Goal: Task Accomplishment & Management: Manage account settings

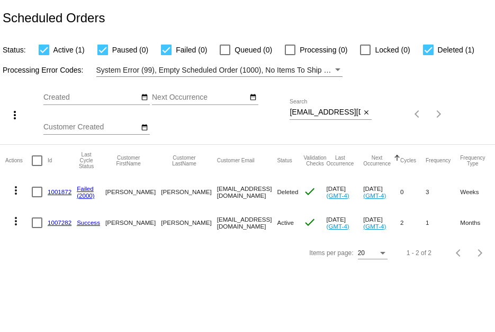
click at [289, 113] on div "Sep Jan Feb Mar Apr Su Mo" at bounding box center [166, 114] width 246 height 60
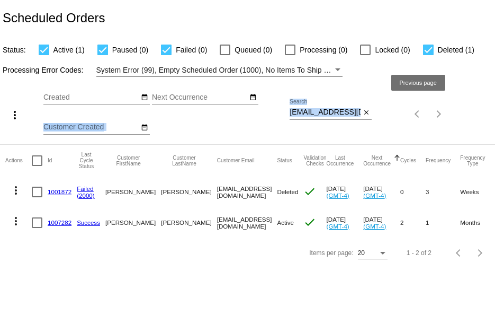
click at [413, 113] on div "more_vert Sep Jan Feb Mar [DATE]" at bounding box center [247, 110] width 495 height 67
click at [366, 118] on div "[EMAIL_ADDRESS][DOMAIN_NAME] Search close" at bounding box center [331, 109] width 82 height 21
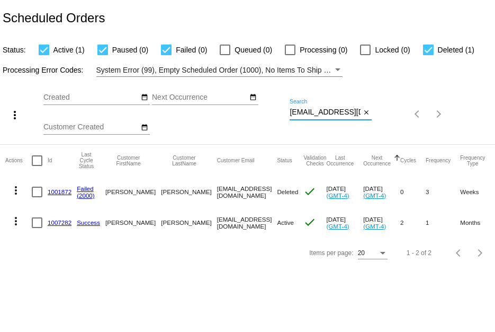
drag, startPoint x: 351, startPoint y: 113, endPoint x: 275, endPoint y: 113, distance: 75.7
click at [275, 113] on div "more_vert Sep Jan Feb Mar [DATE]" at bounding box center [247, 110] width 495 height 67
paste input "[PERSON_NAME][EMAIL_ADDRESS][PERSON_NAME]"
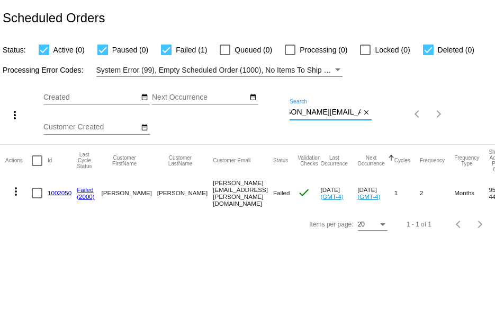
type input "[PERSON_NAME][EMAIL_ADDRESS][PERSON_NAME][DOMAIN_NAME]"
click at [61, 191] on link "1002050" at bounding box center [60, 192] width 24 height 7
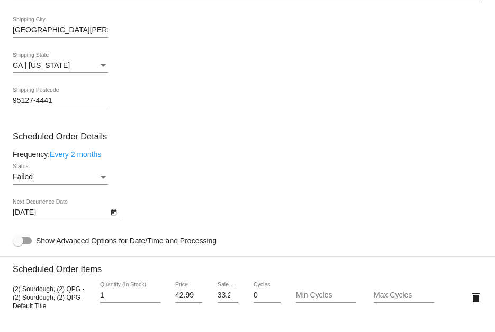
scroll to position [530, 0]
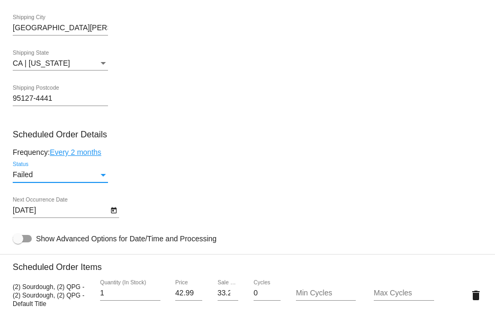
click at [80, 176] on div "Failed" at bounding box center [56, 175] width 86 height 8
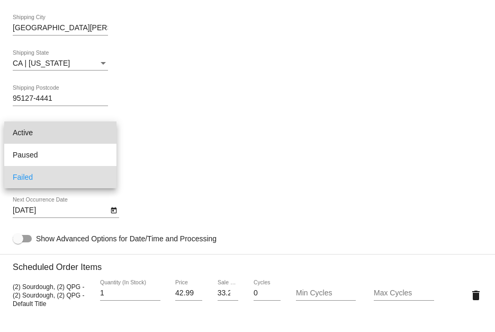
click at [87, 134] on span "Active" at bounding box center [60, 132] width 95 height 22
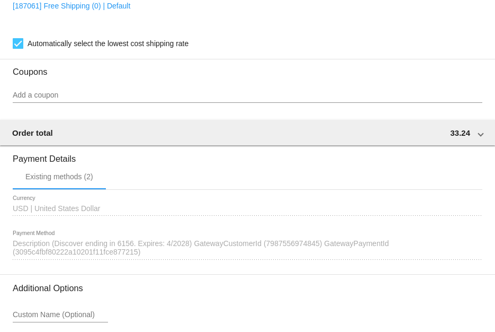
scroll to position [1008, 0]
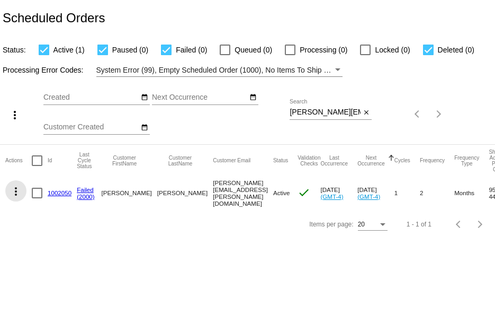
click at [20, 186] on mat-icon "more_vert" at bounding box center [16, 191] width 13 height 13
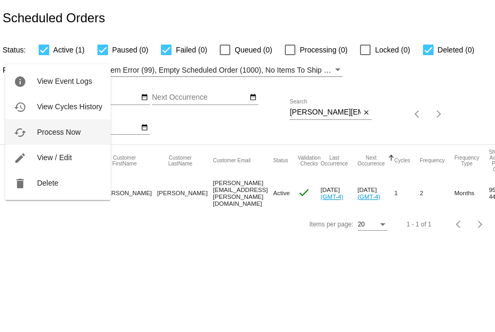
click at [42, 132] on span "Process Now" at bounding box center [58, 132] width 43 height 8
